Goal: Check status: Check status

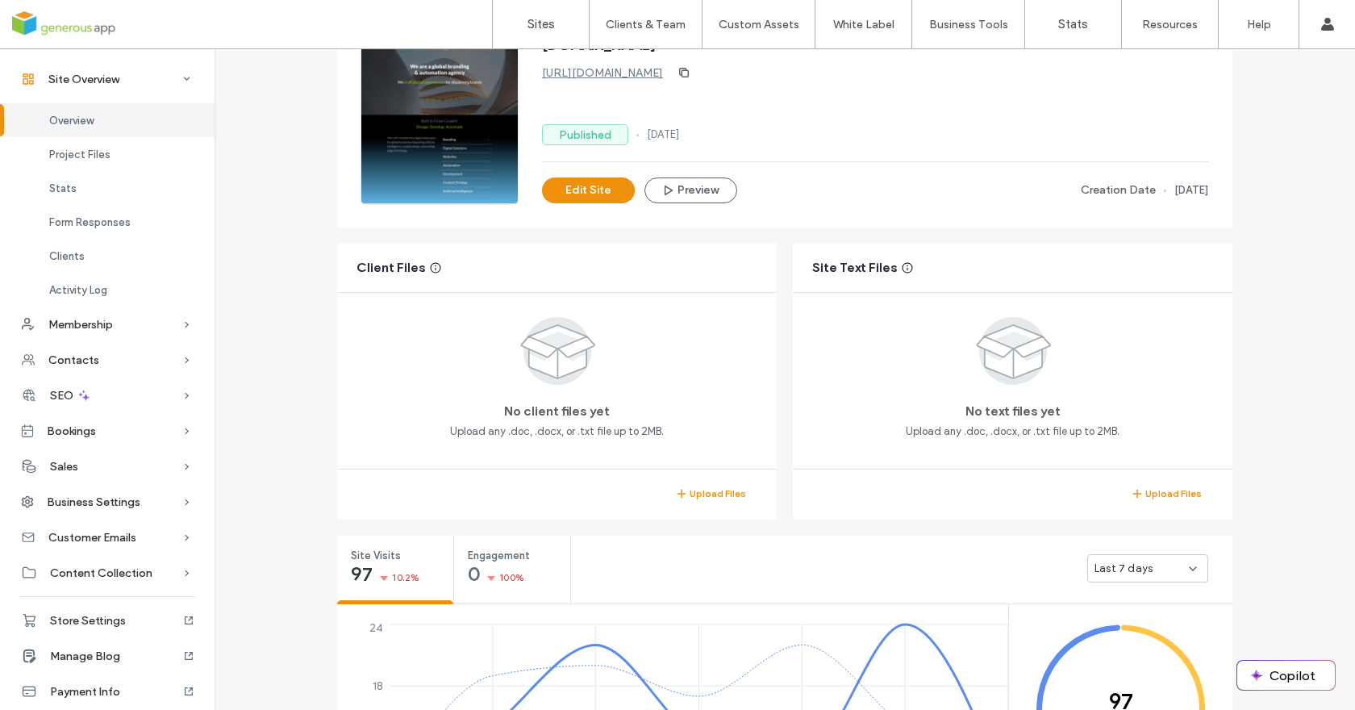
scroll to position [330, 0]
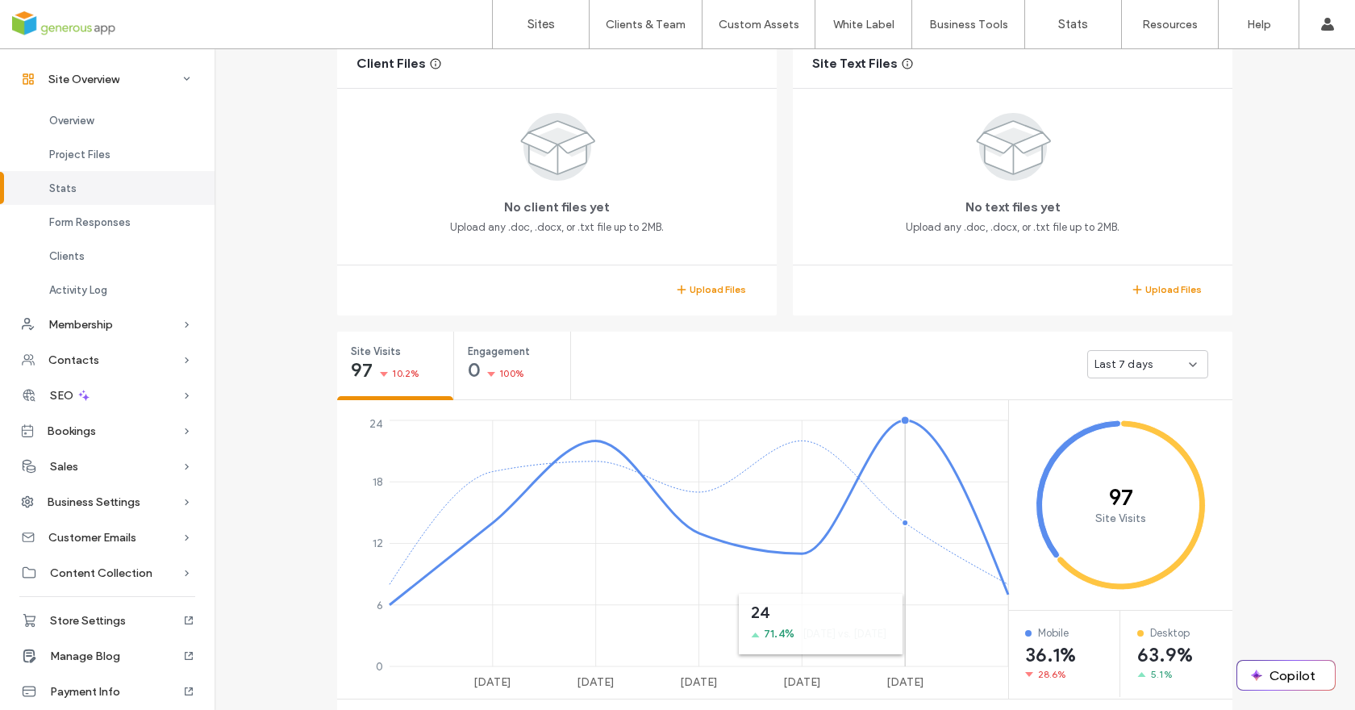
scroll to position [518, 0]
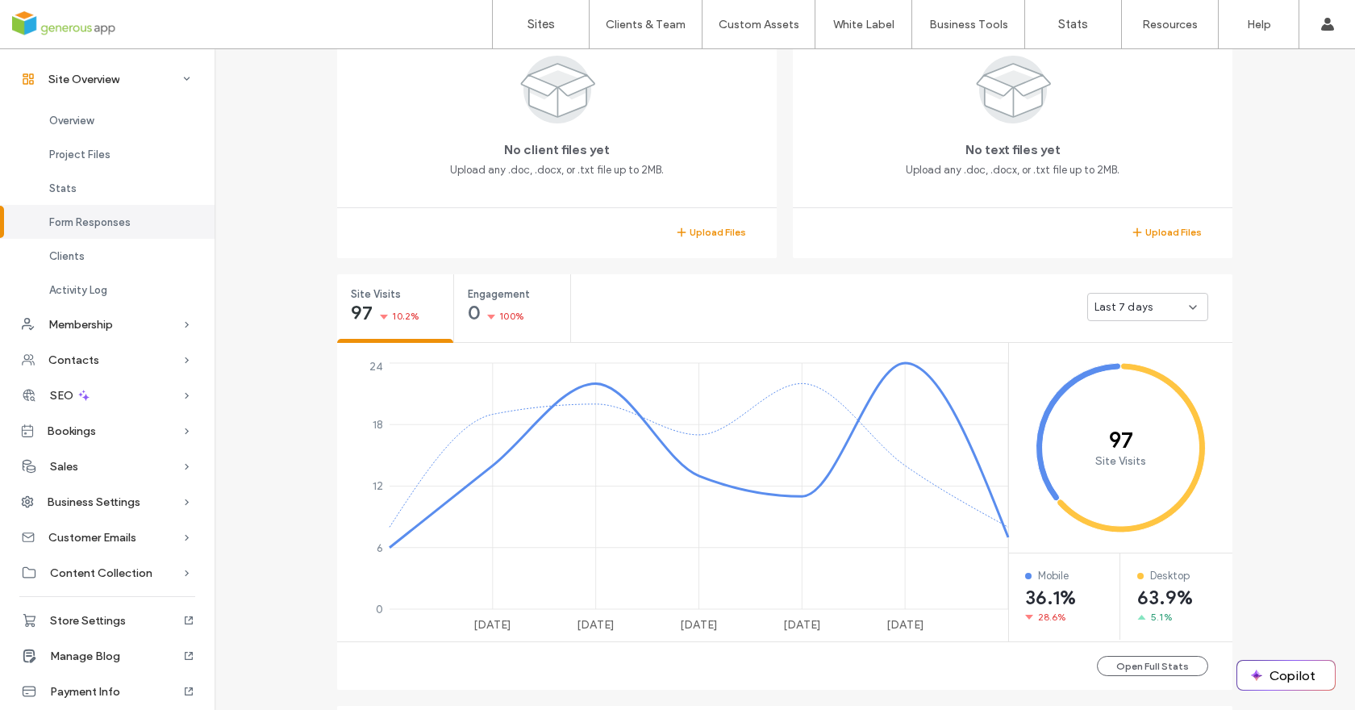
scroll to position [6, 0]
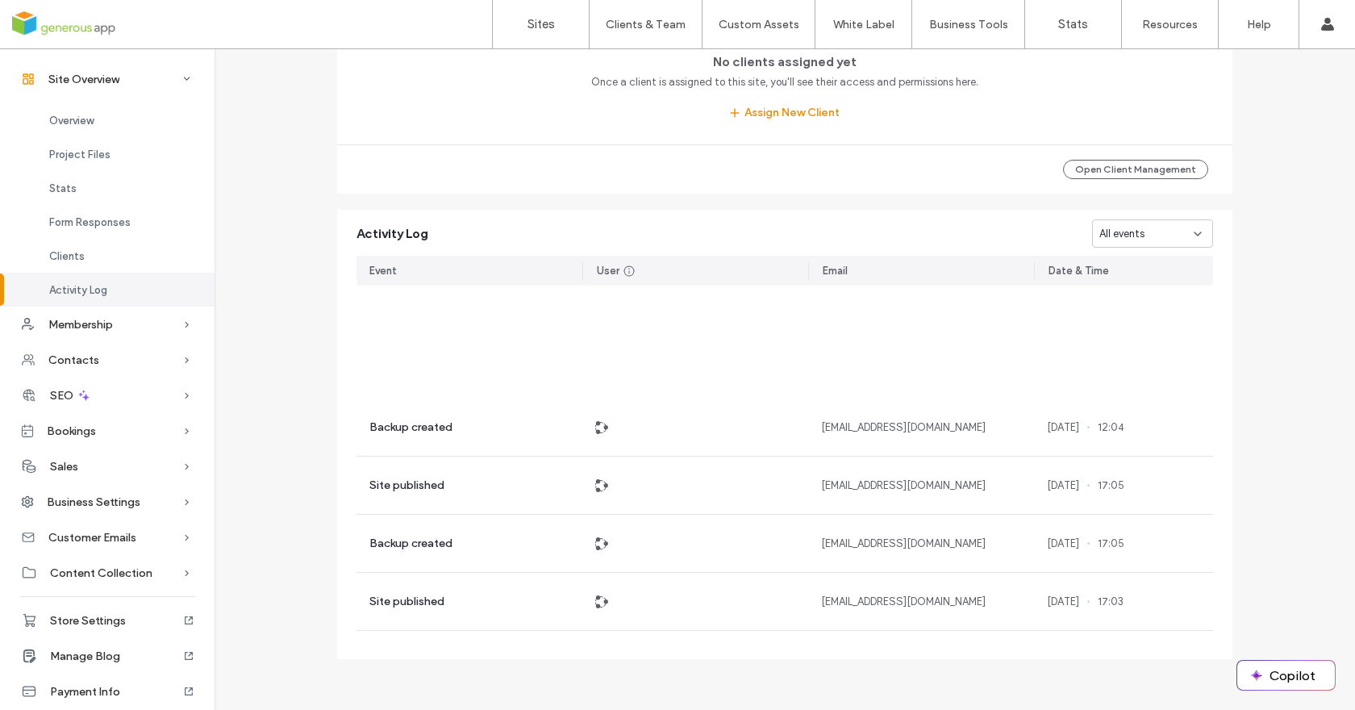
scroll to position [93, 0]
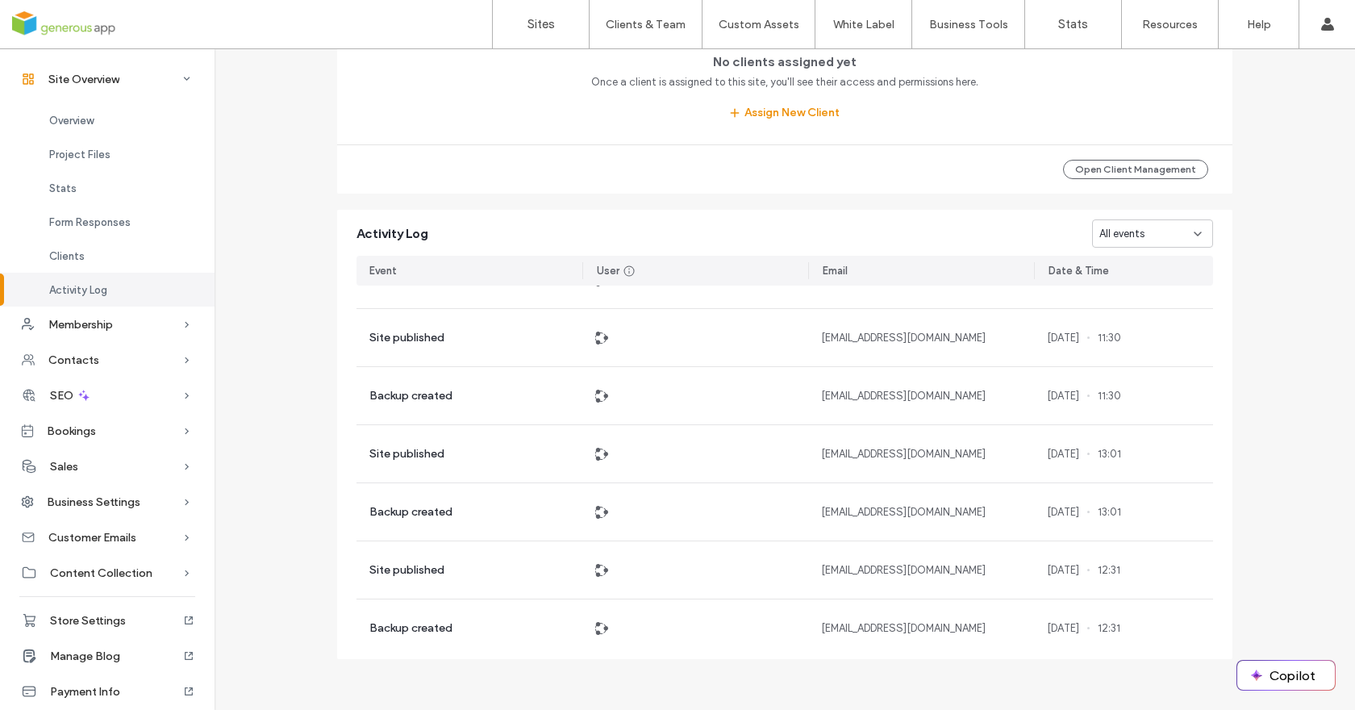
scroll to position [826, 0]
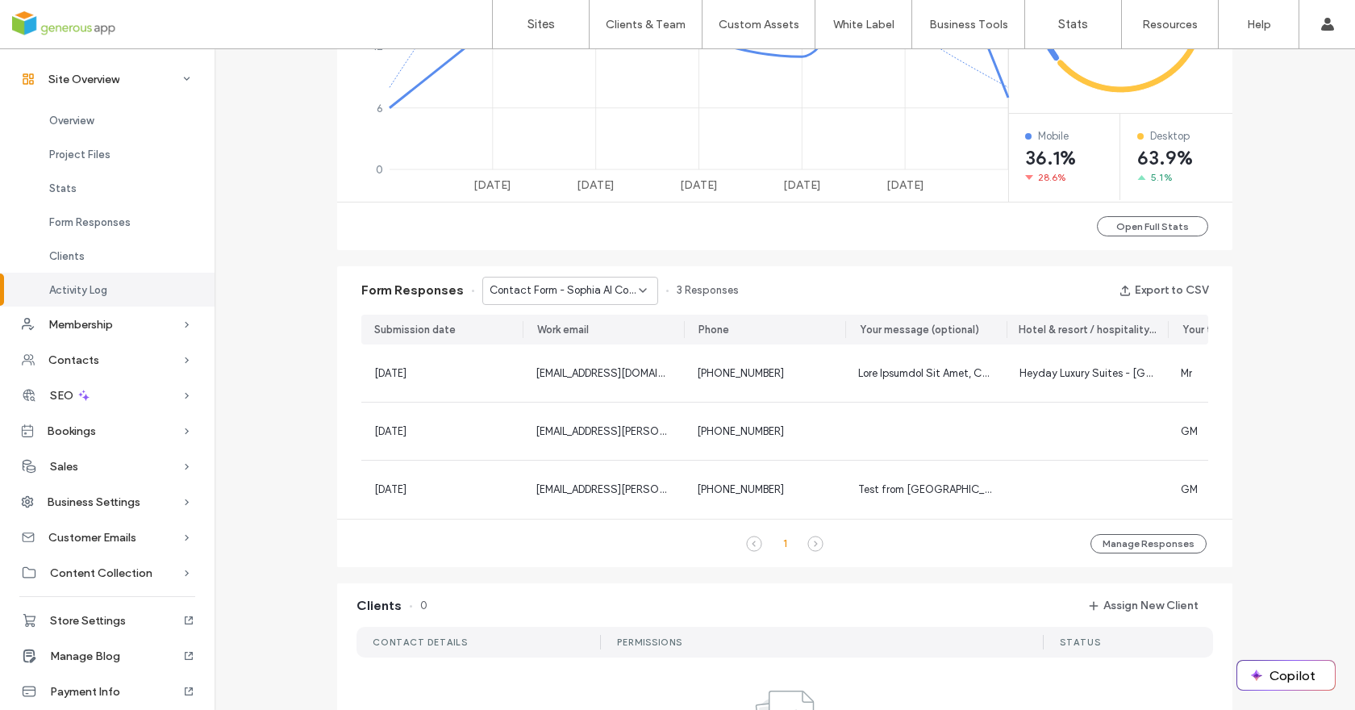
scroll to position [94, 0]
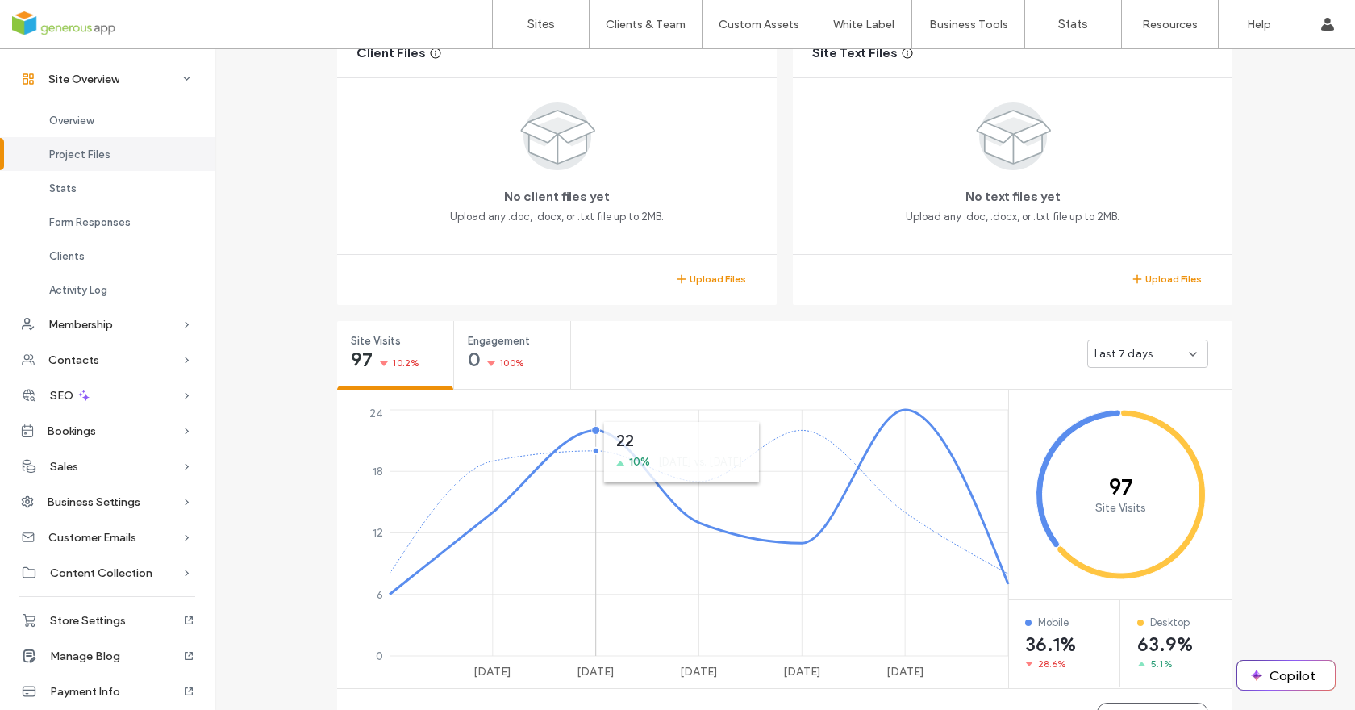
scroll to position [433, 0]
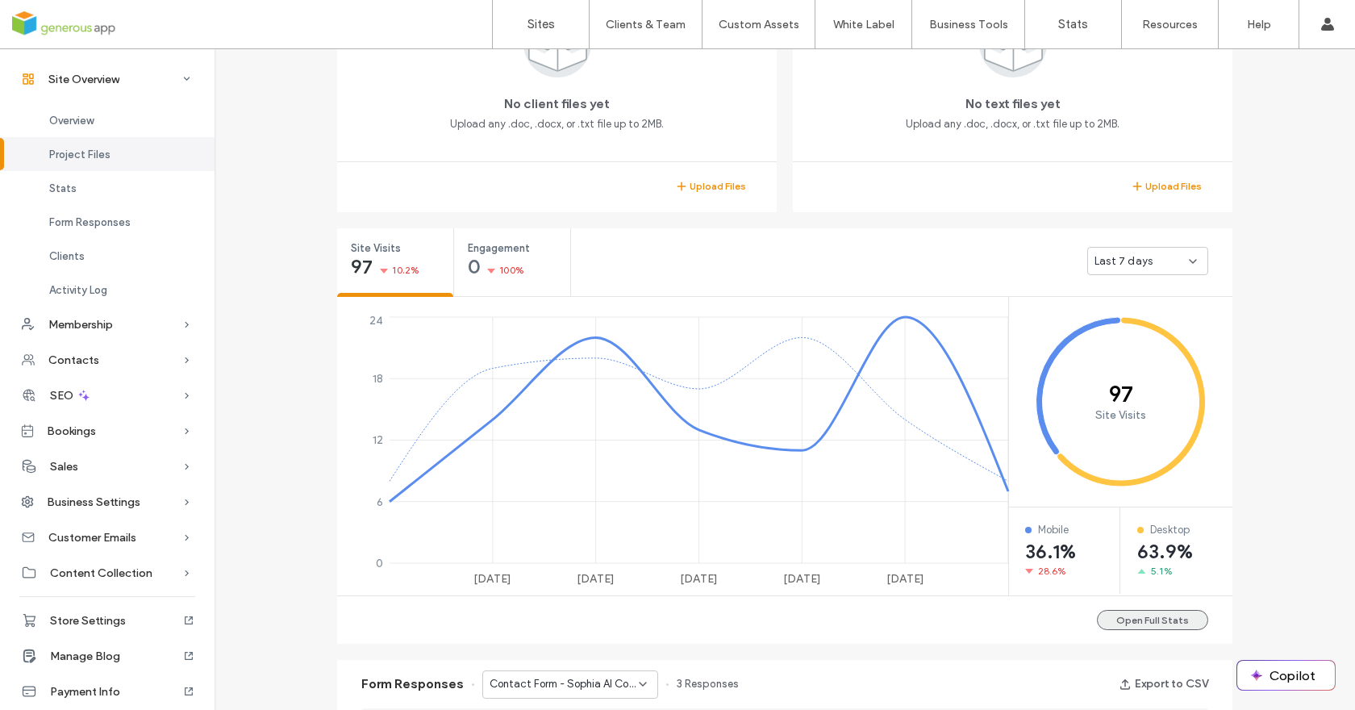
click at [1105, 615] on button "Open Full Stats" at bounding box center [1152, 620] width 111 height 20
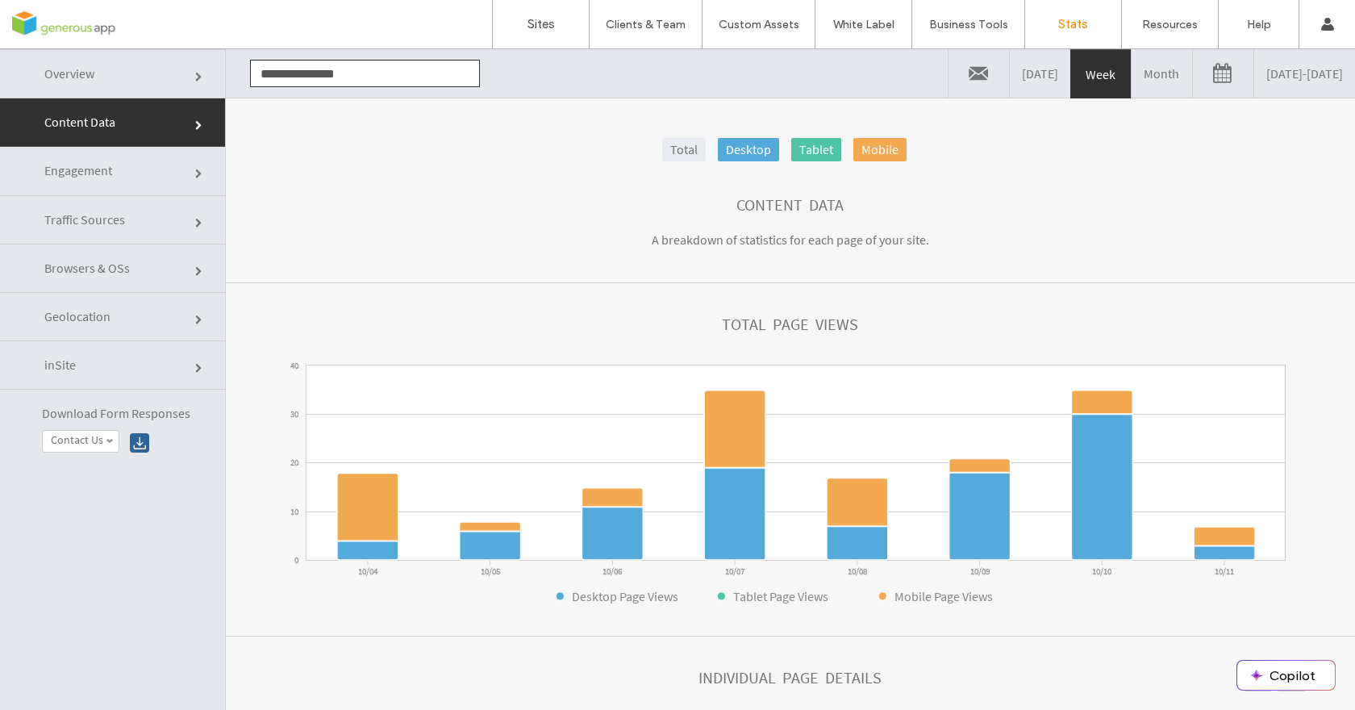
click at [1131, 85] on link "Month" at bounding box center [1161, 73] width 60 height 48
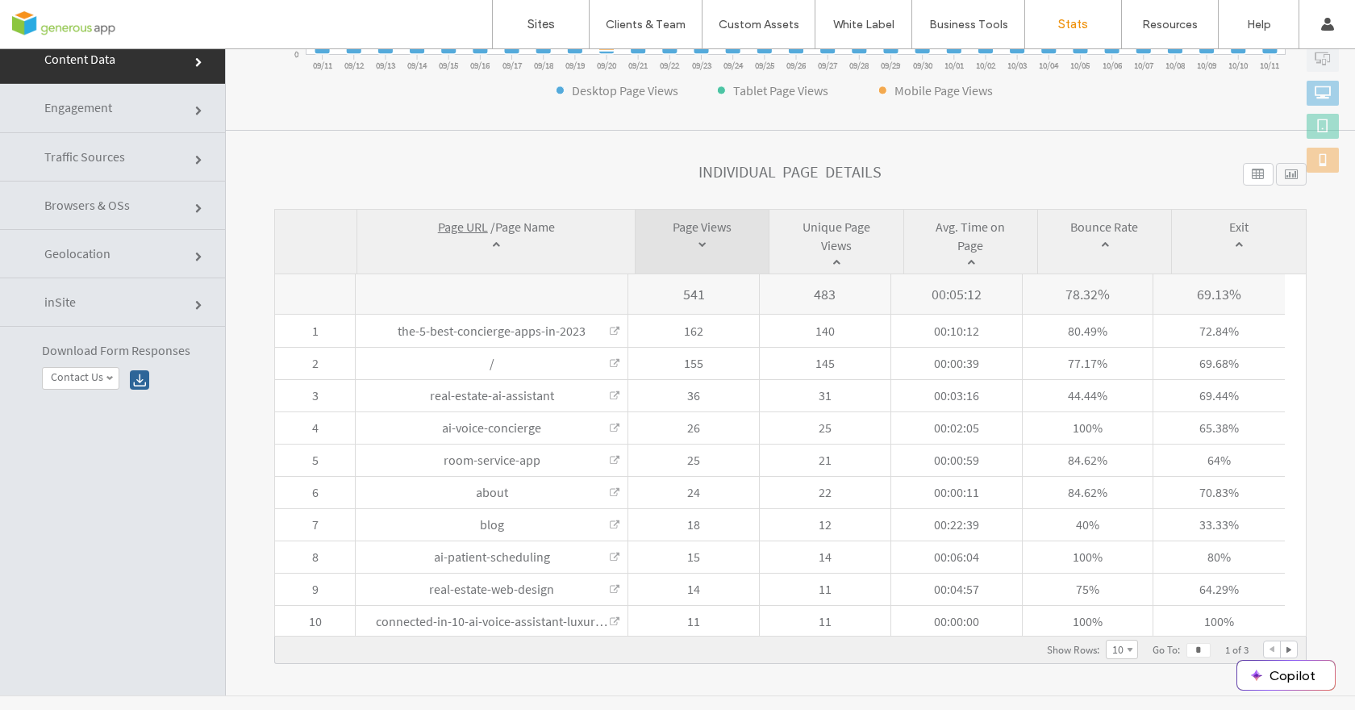
scroll to position [81, 0]
